Goal: Task Accomplishment & Management: Use online tool/utility

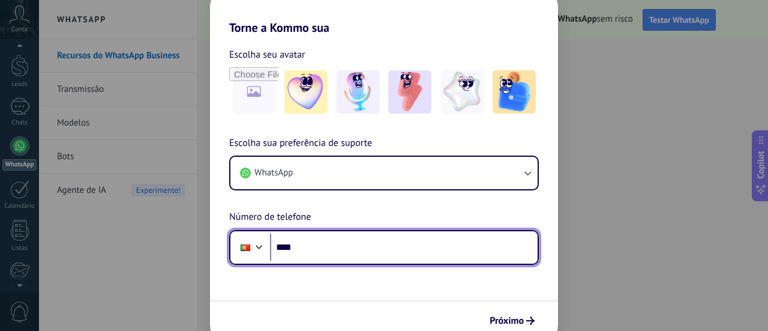
click at [324, 247] on input "****" at bounding box center [404, 247] width 268 height 28
type input "**"
type input "**********"
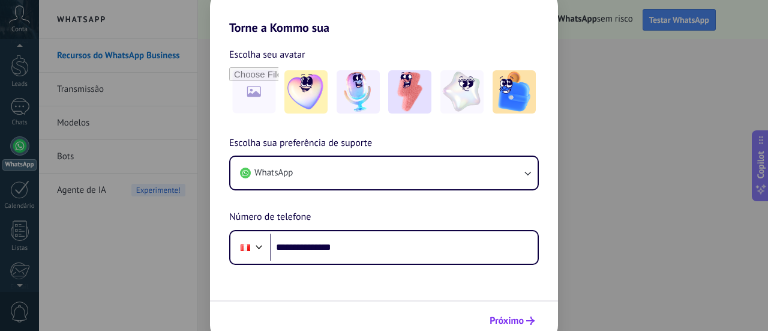
click at [517, 317] on span "Próximo" at bounding box center [507, 320] width 34 height 8
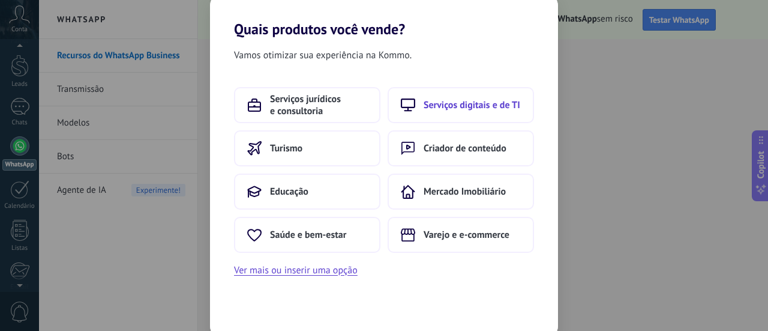
click at [456, 112] on button "Serviços digitais e de TI" at bounding box center [461, 105] width 146 height 36
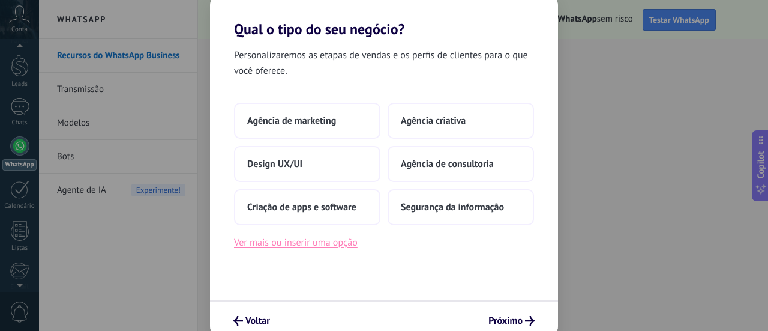
click at [310, 242] on button "Ver mais ou inserir uma opção" at bounding box center [296, 243] width 124 height 16
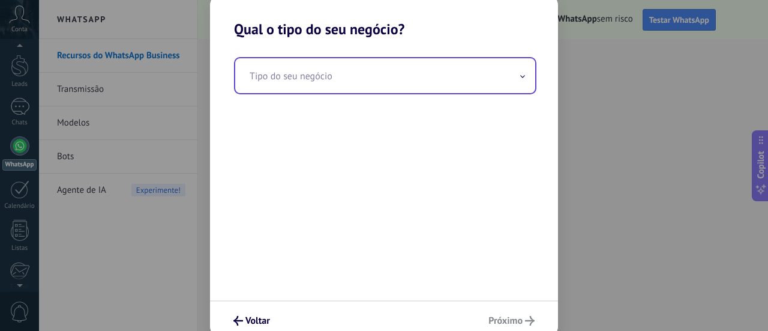
click at [349, 79] on input "text" at bounding box center [385, 75] width 300 height 35
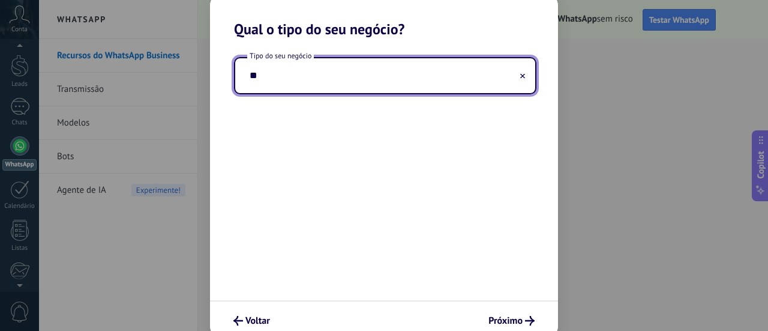
type input "*"
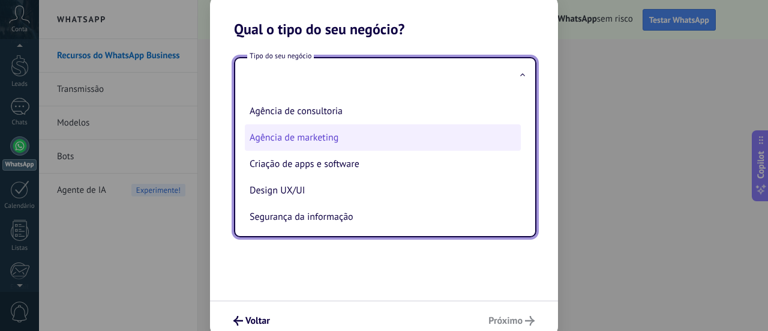
scroll to position [30, 0]
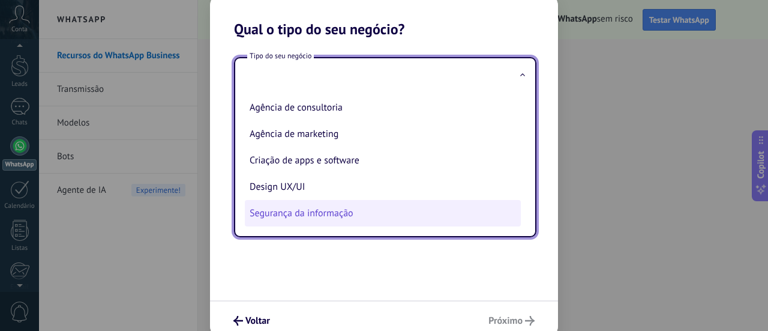
click at [300, 217] on li "Segurança da informação" at bounding box center [383, 213] width 276 height 26
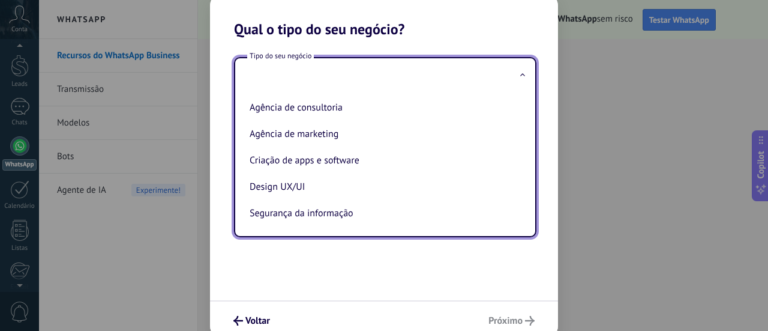
type input "**********"
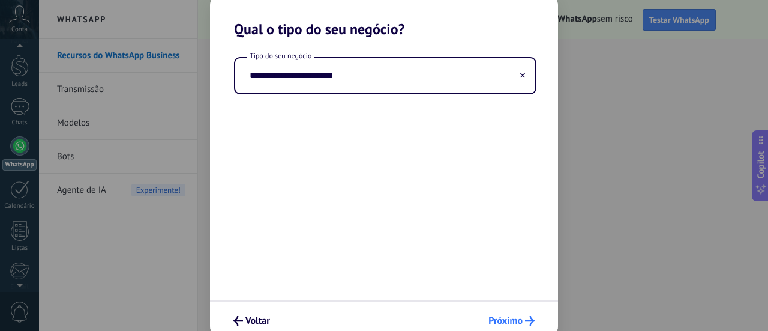
click at [512, 316] on span "Próximo" at bounding box center [505, 320] width 34 height 8
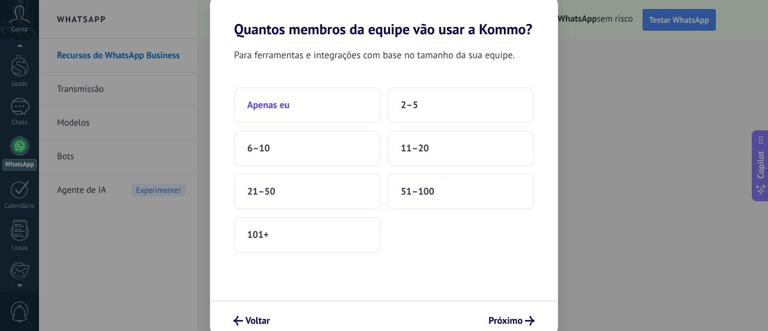
click at [274, 111] on button "Apenas eu" at bounding box center [307, 105] width 146 height 36
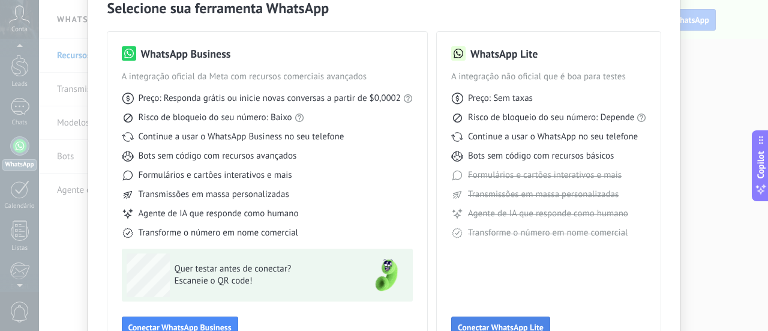
scroll to position [140, 0]
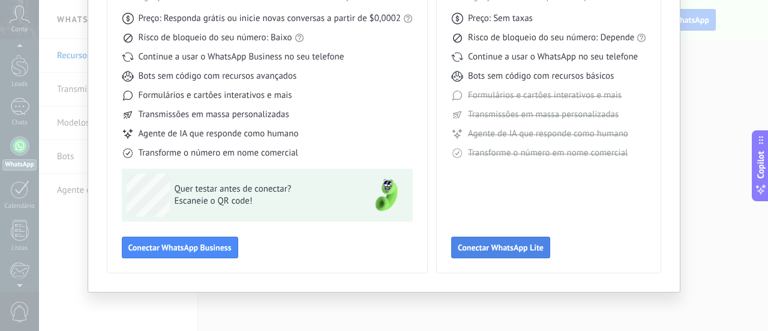
click at [507, 246] on span "Conectar WhatsApp Lite" at bounding box center [501, 247] width 86 height 8
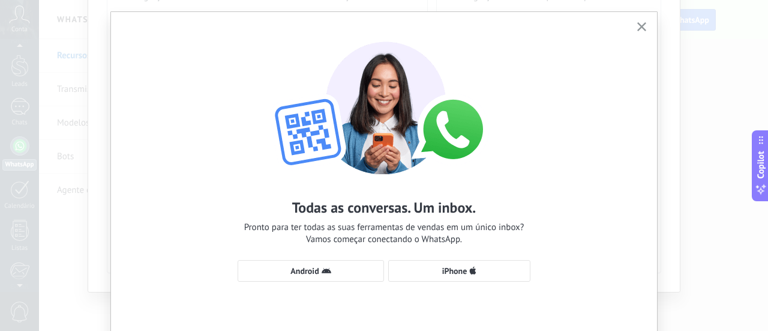
scroll to position [0, 0]
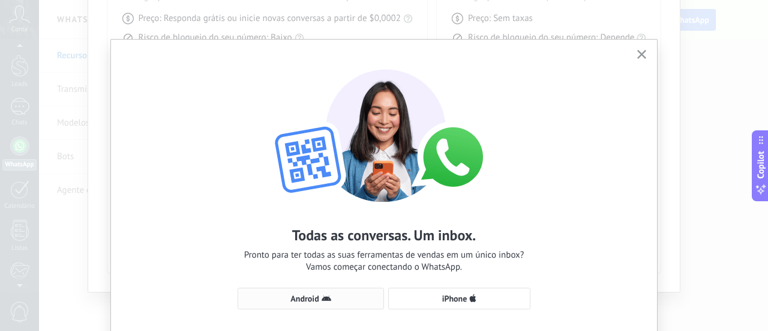
click at [323, 294] on icon "button" at bounding box center [327, 298] width 10 height 10
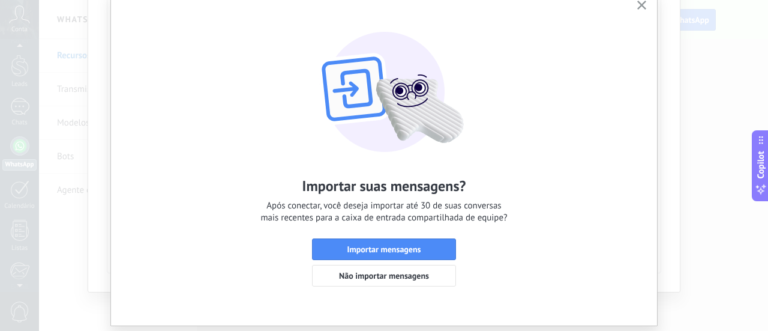
scroll to position [60, 0]
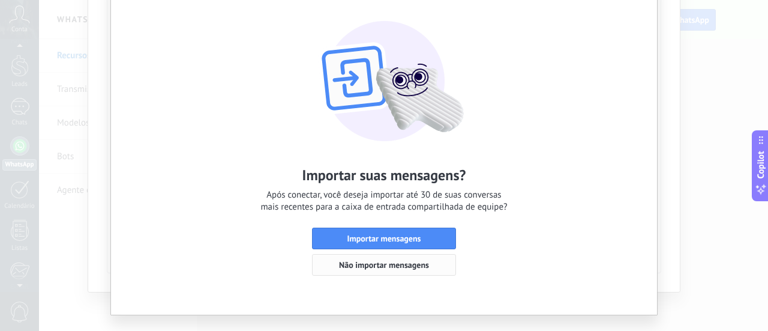
click at [383, 272] on button "Não importar mensagens" at bounding box center [384, 265] width 144 height 22
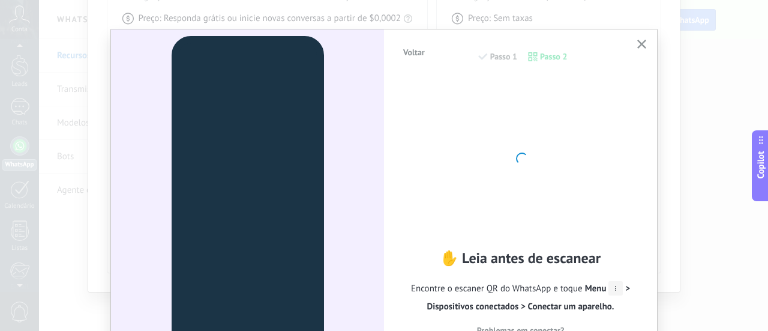
scroll to position [0, 0]
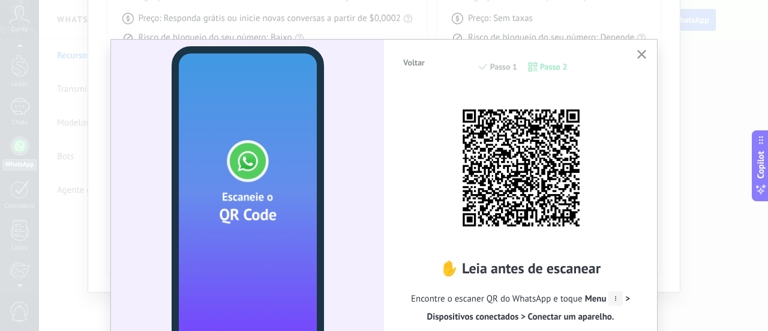
click at [634, 58] on button "button" at bounding box center [641, 55] width 15 height 16
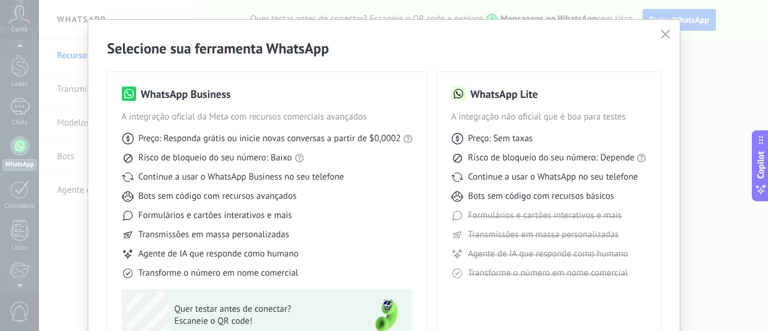
scroll to position [80, 0]
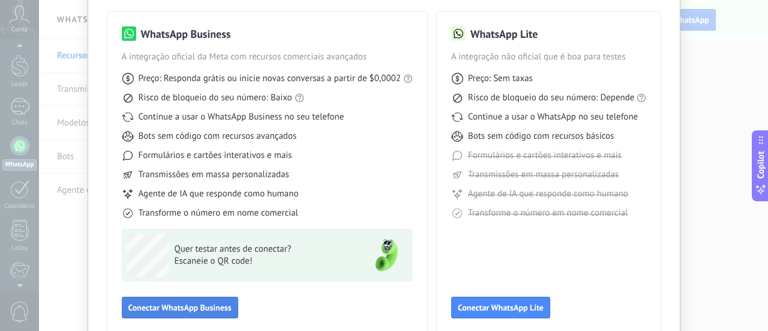
click at [192, 303] on span "Conectar WhatsApp Business" at bounding box center [179, 307] width 103 height 8
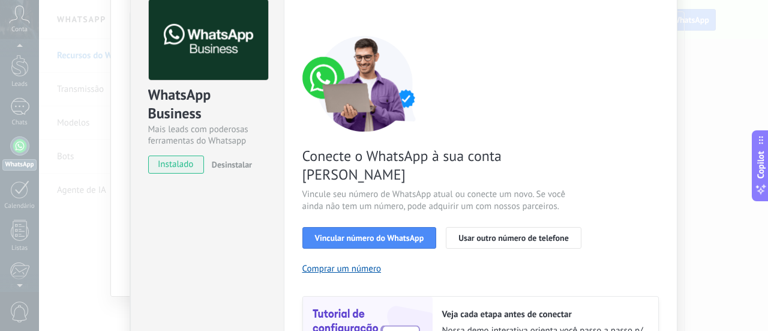
scroll to position [120, 0]
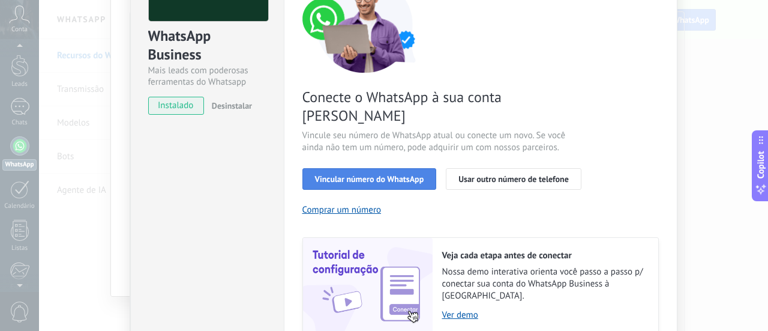
click at [367, 168] on button "Vincular número do WhatsApp" at bounding box center [369, 179] width 134 height 22
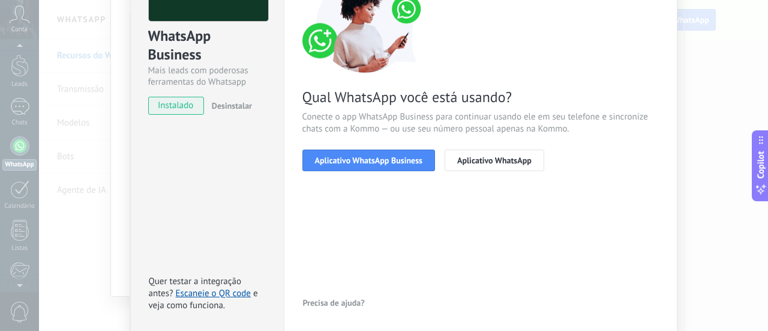
scroll to position [60, 0]
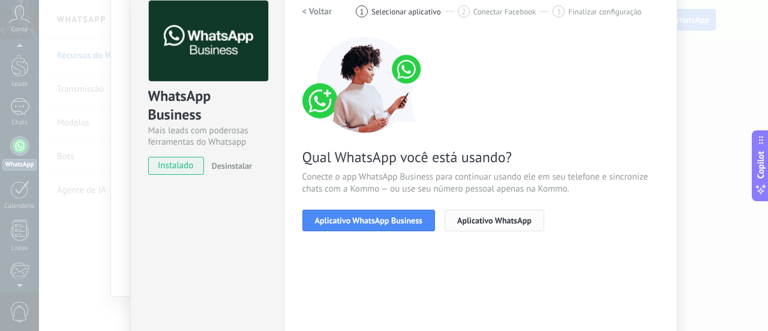
click at [478, 225] on button "Aplicativo WhatsApp" at bounding box center [495, 220] width 100 height 22
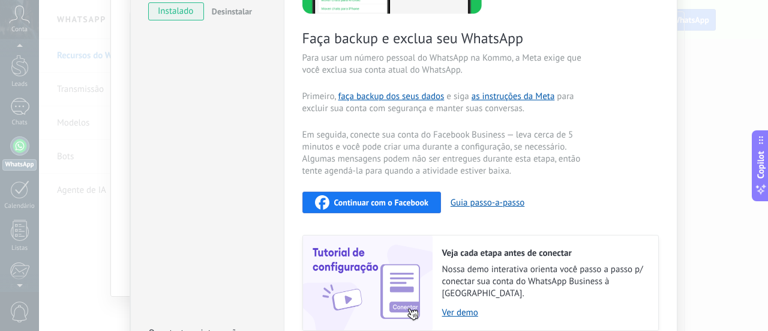
scroll to position [2, 0]
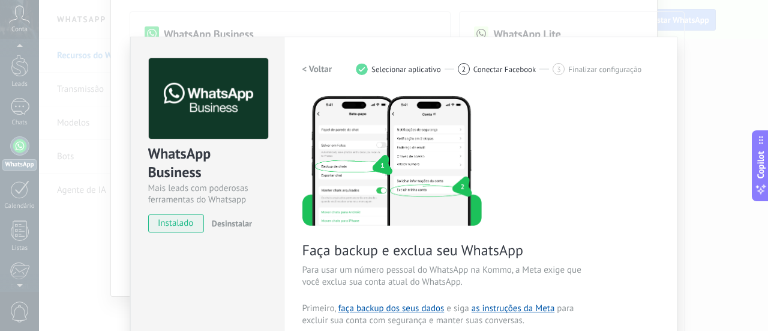
click at [181, 223] on span "instalado" at bounding box center [176, 223] width 55 height 18
